Goal: Information Seeking & Learning: Learn about a topic

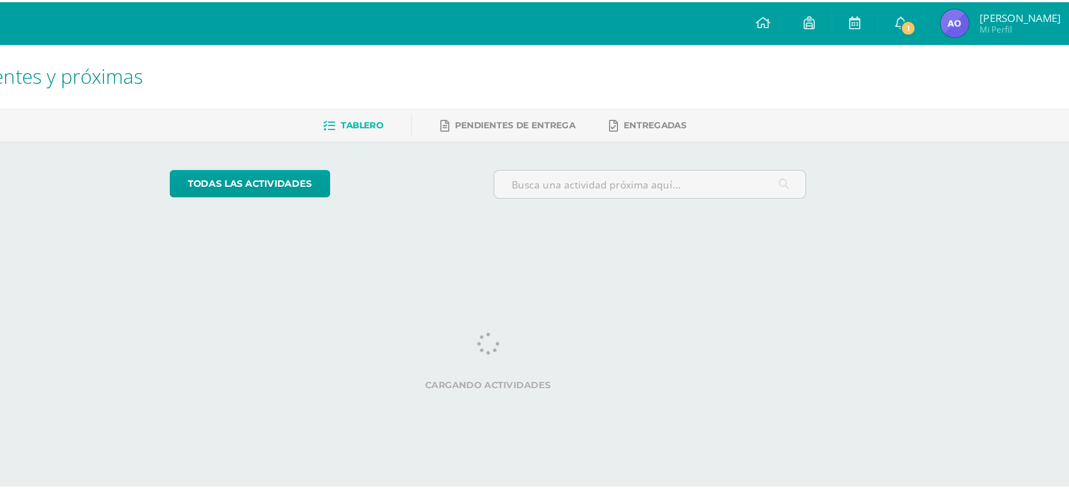
scroll to position [0, 34]
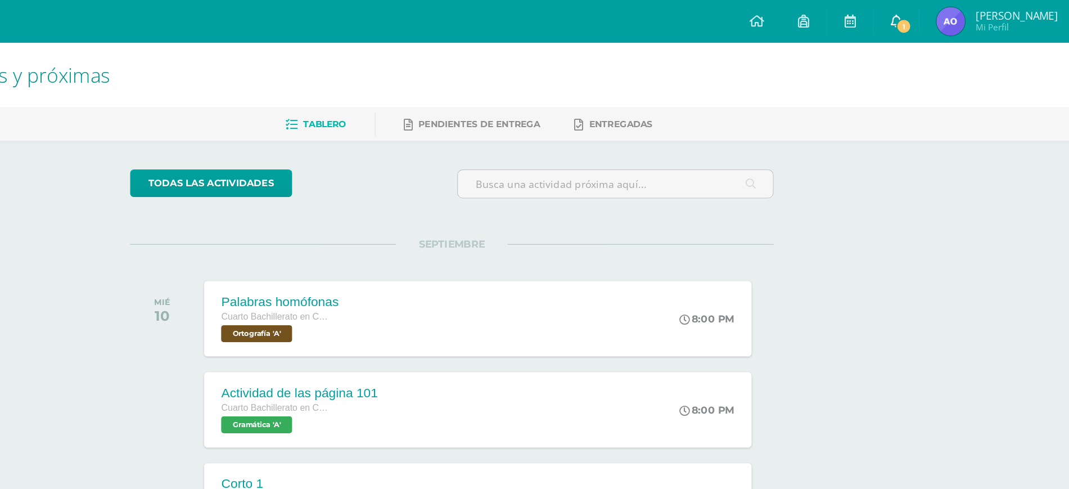
click at [881, 20] on span "1" at bounding box center [887, 21] width 12 height 12
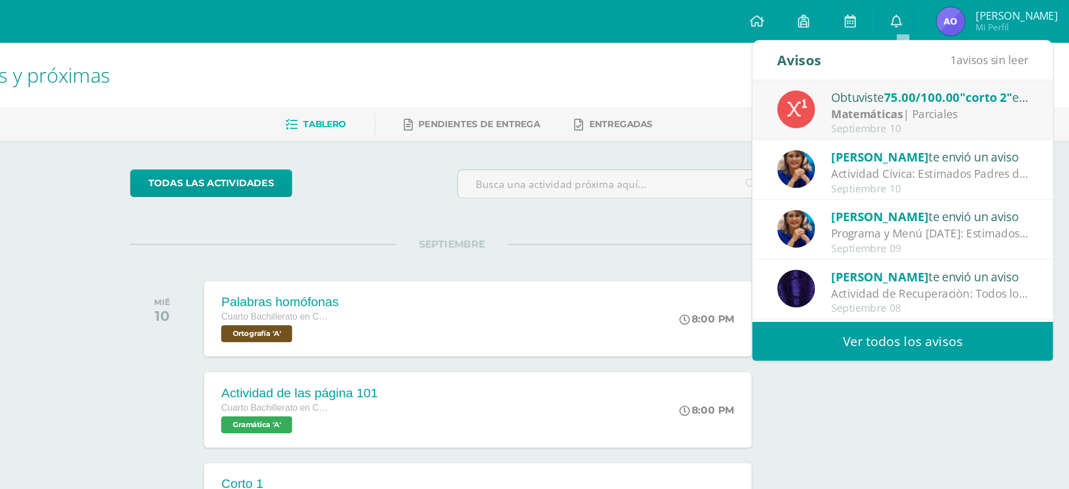
click at [865, 71] on div "Obtuviste 75.00/100.00 "corto 2" en Matemáticas" at bounding box center [908, 76] width 156 height 15
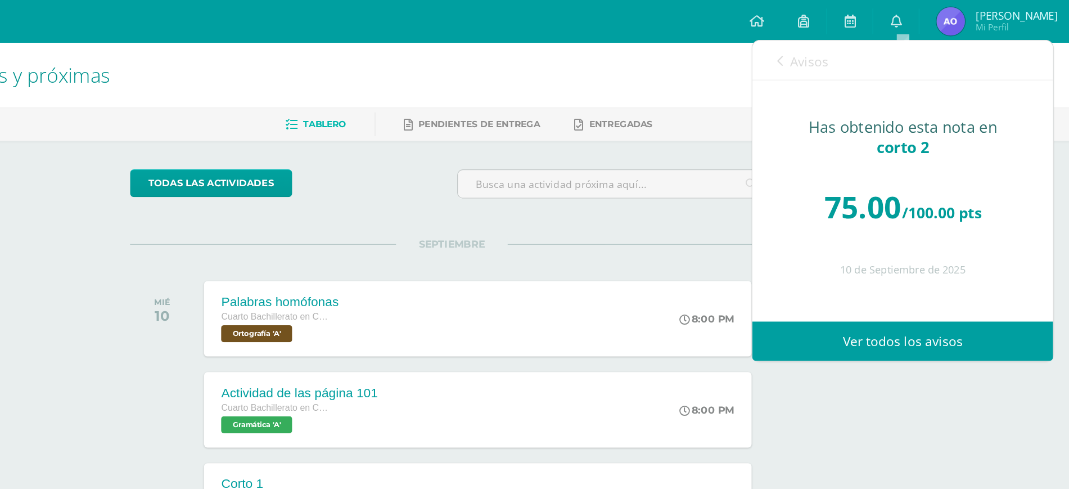
click at [821, 52] on div "Avisos 0 avisos sin leer Avisos" at bounding box center [887, 48] width 238 height 32
click at [811, 50] on span "Avisos" at bounding box center [813, 49] width 30 height 14
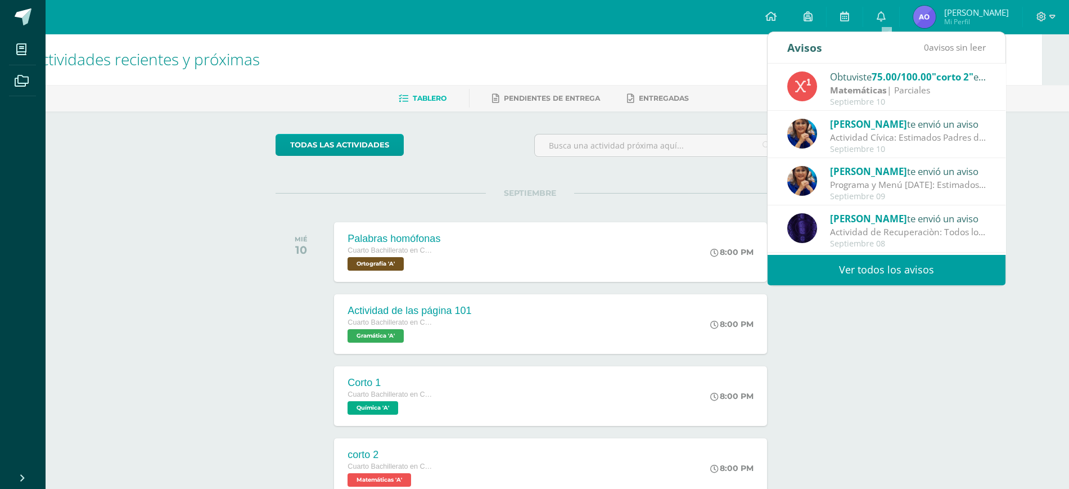
click at [846, 88] on strong "Matemáticas" at bounding box center [858, 90] width 57 height 12
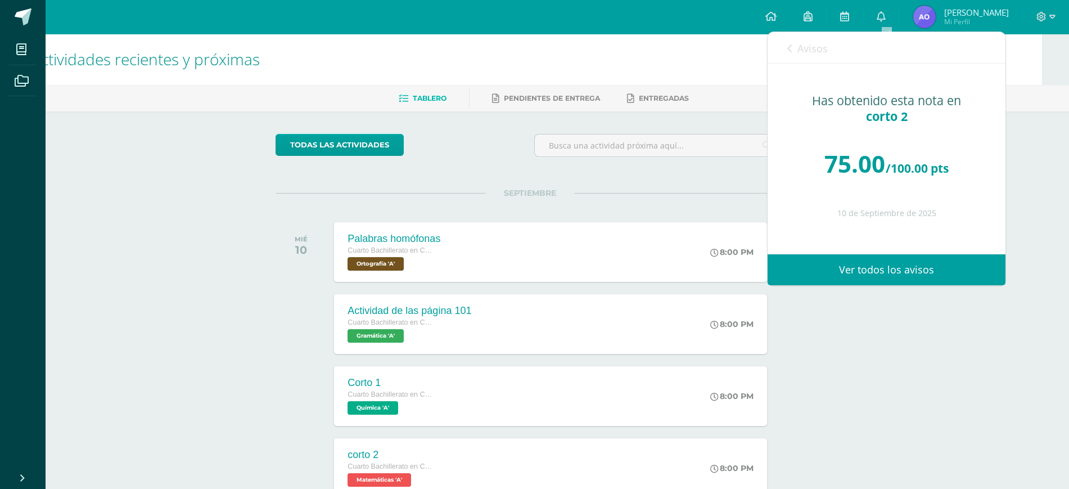
click at [797, 59] on link "Avisos" at bounding box center [808, 48] width 41 height 32
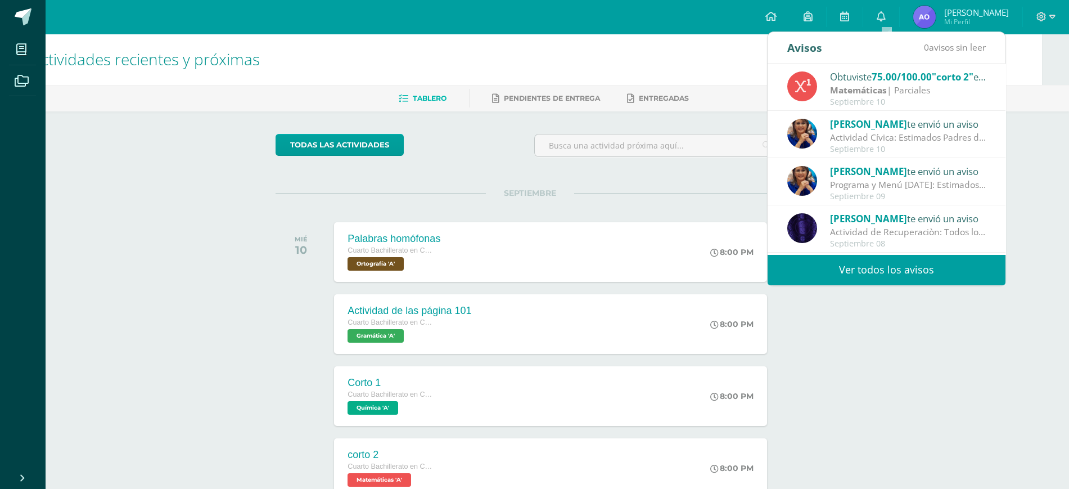
click at [874, 152] on div "Septiembre 10" at bounding box center [908, 150] width 156 height 10
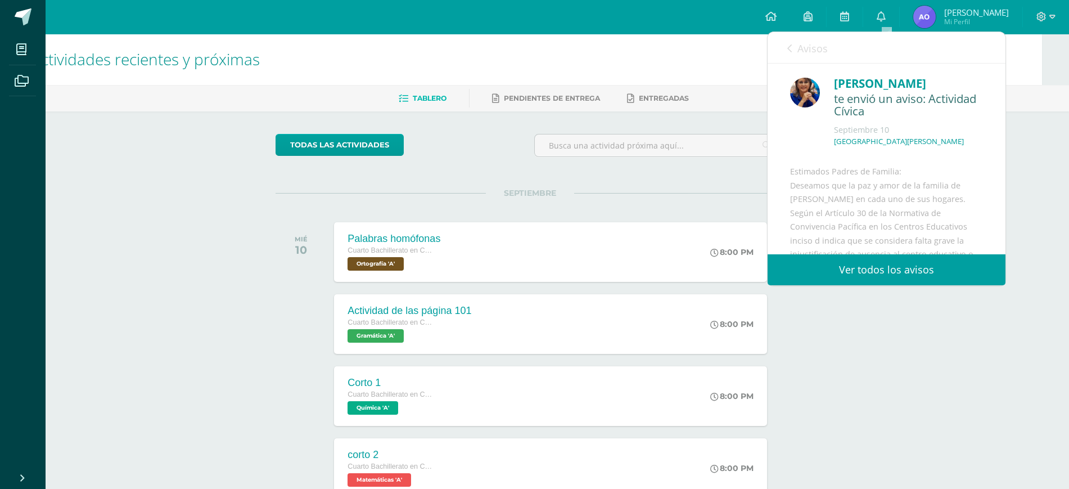
click at [874, 119] on div "te envió un aviso: Actividad Cívica" at bounding box center [908, 105] width 149 height 26
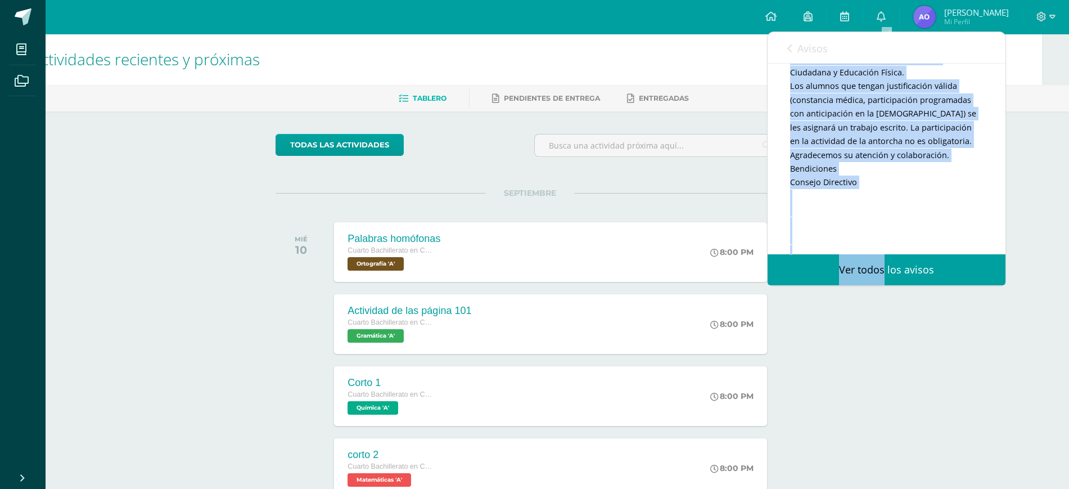
scroll to position [343, 0]
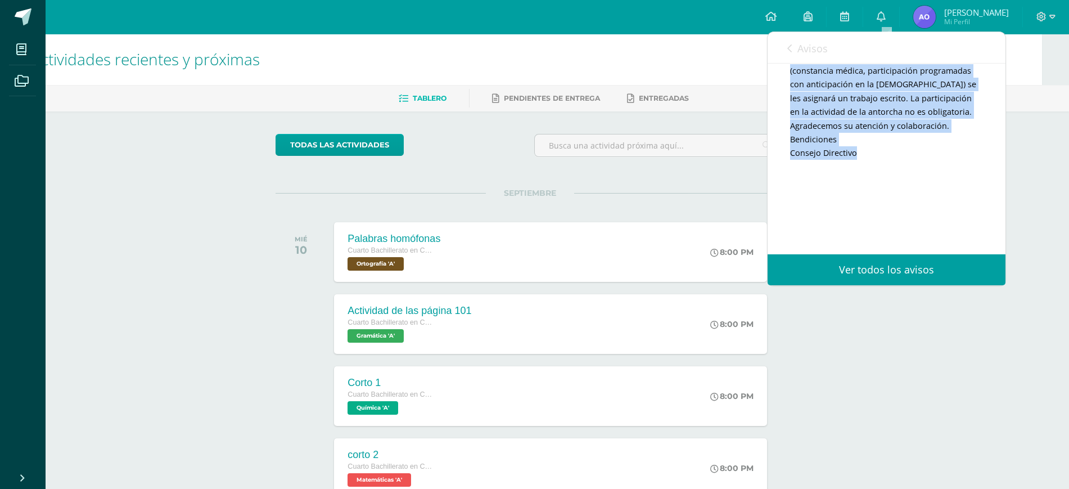
drag, startPoint x: 784, startPoint y: 102, endPoint x: 851, endPoint y: 139, distance: 75.8
click at [851, 139] on div "Estimados Padres de Familia: Deseamos que la paz y amor de la familia de Nazare…" at bounding box center [886, 64] width 193 height 358
copy div "Estimados Padres de Familia: Deseamos que la paz y amor de la familia de Nazare…"
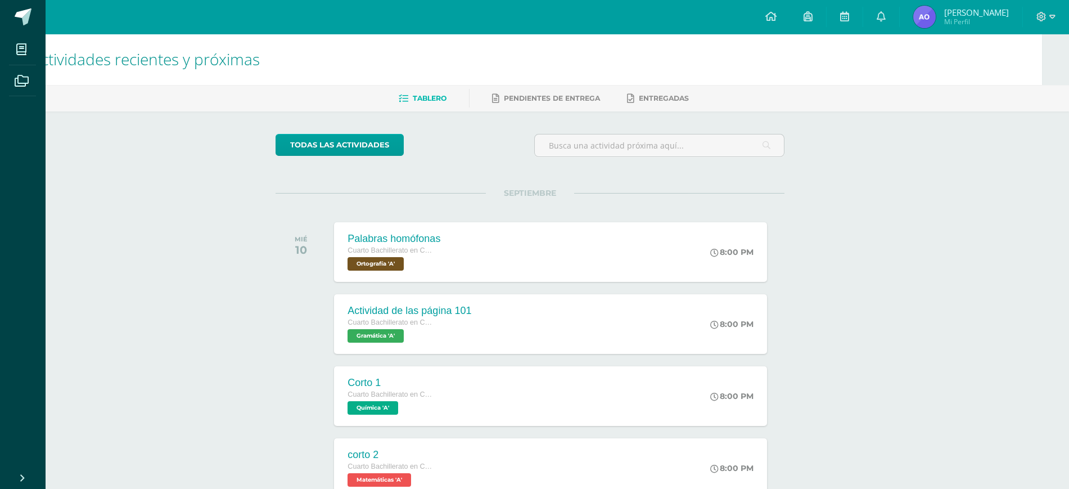
click at [866, 8] on link "0" at bounding box center [881, 17] width 36 height 34
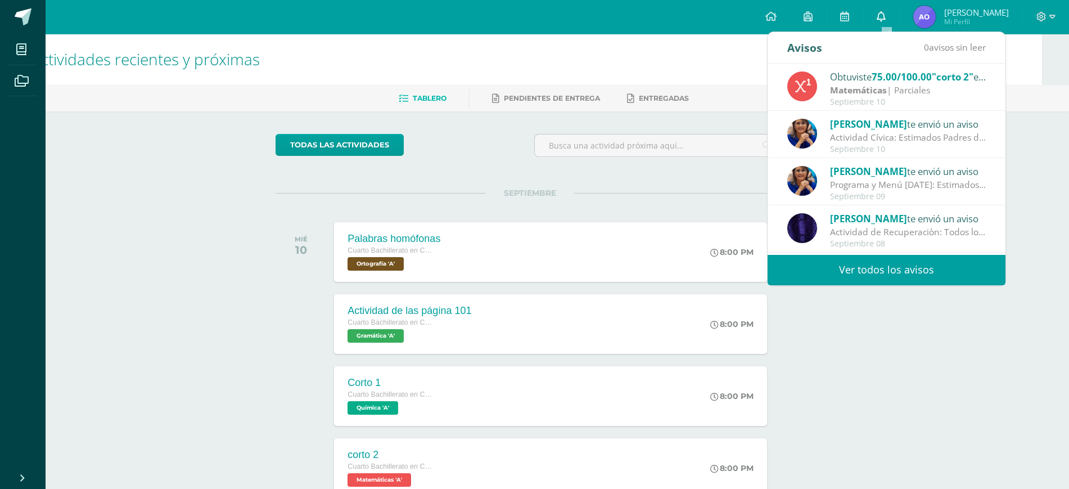
click at [872, 13] on link "0" at bounding box center [881, 17] width 36 height 34
click at [935, 93] on div "Matemáticas | Parciales" at bounding box center [908, 90] width 156 height 13
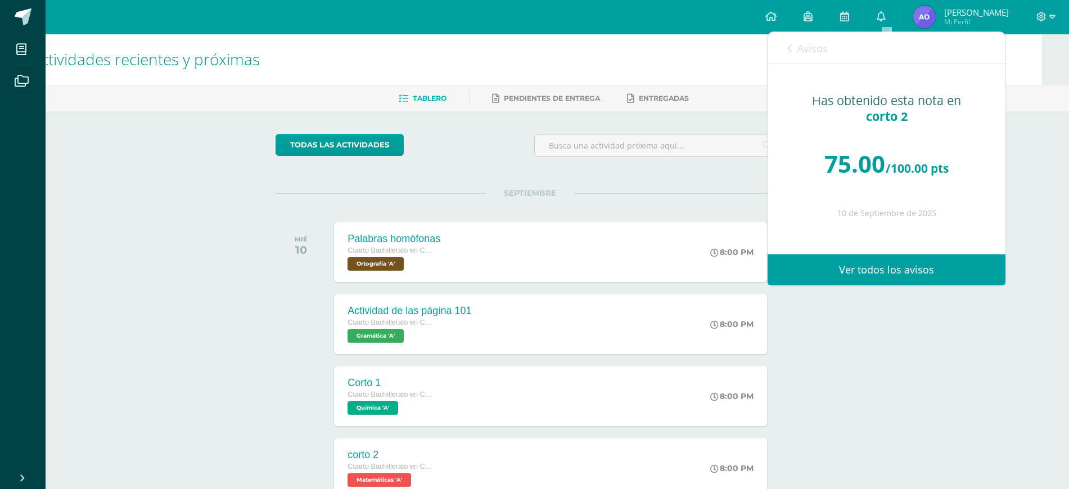
scroll to position [0, 0]
click at [935, 93] on div "Has obtenido esta nota en corto 2 75.00 /100.00 pts 10 de Septiembre de 2025" at bounding box center [887, 151] width 238 height 174
click at [788, 46] on link "Avisos" at bounding box center [808, 48] width 41 height 32
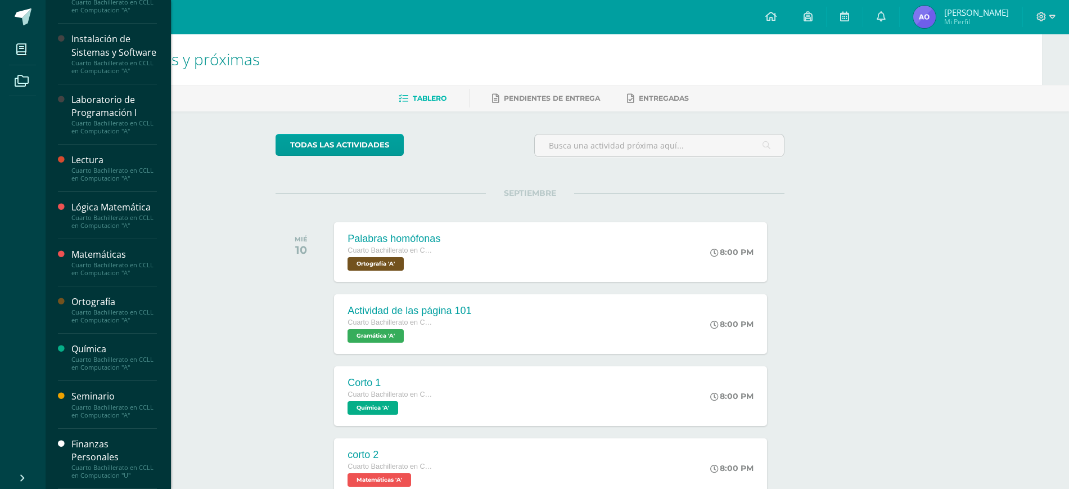
scroll to position [626, 0]
click at [99, 450] on div "Finanzas Personales" at bounding box center [114, 451] width 86 height 26
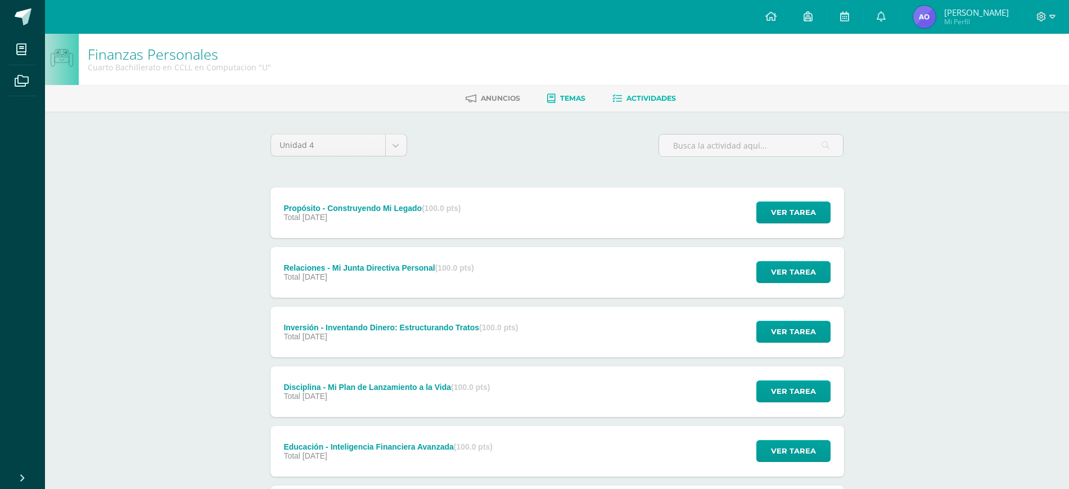
click at [569, 97] on span "Temas" at bounding box center [572, 98] width 25 height 8
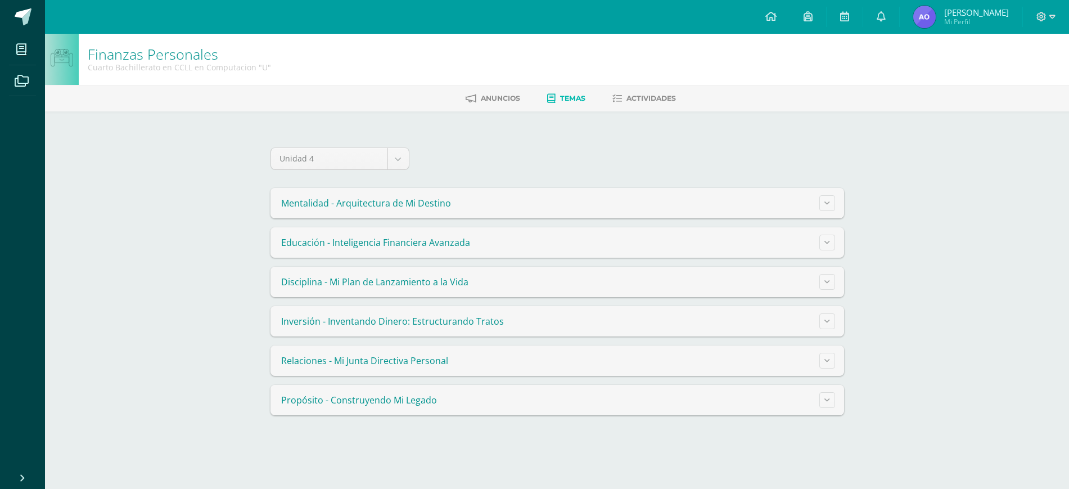
click at [411, 249] on span "Educación - Inteligencia Financiera Avanzada" at bounding box center [375, 242] width 189 height 12
click at [829, 250] on button at bounding box center [828, 243] width 16 height 16
